Goal: Navigation & Orientation: Go to known website

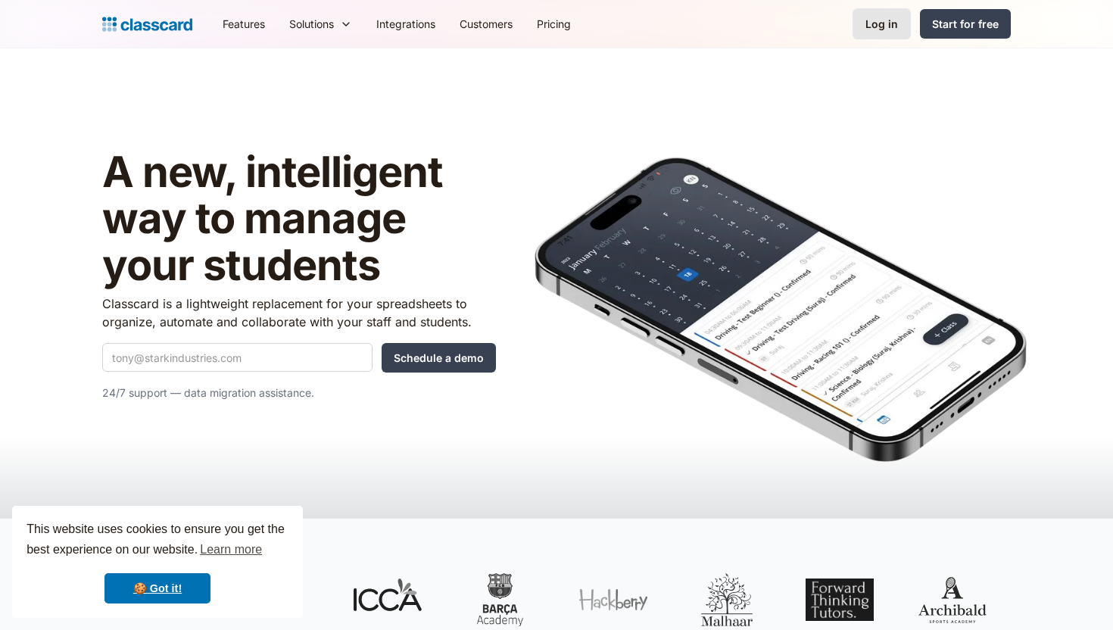
click at [886, 21] on div "Log in" at bounding box center [881, 24] width 33 height 16
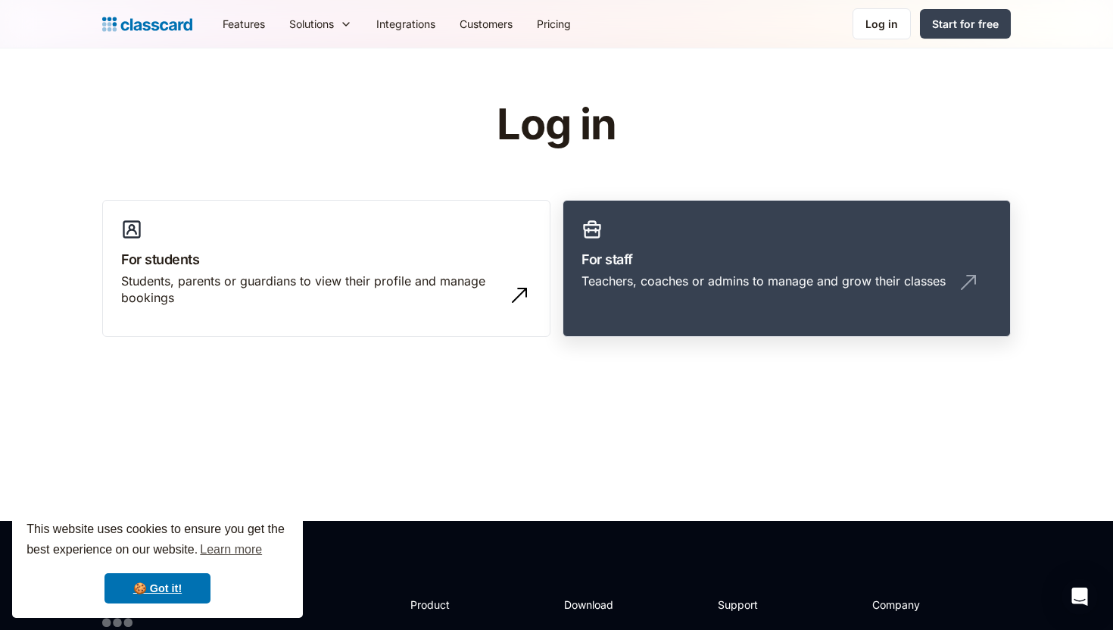
click at [666, 245] on link "For staff Teachers, coaches or admins to manage and grow their classes" at bounding box center [787, 269] width 448 height 138
